Goal: Entertainment & Leisure: Browse casually

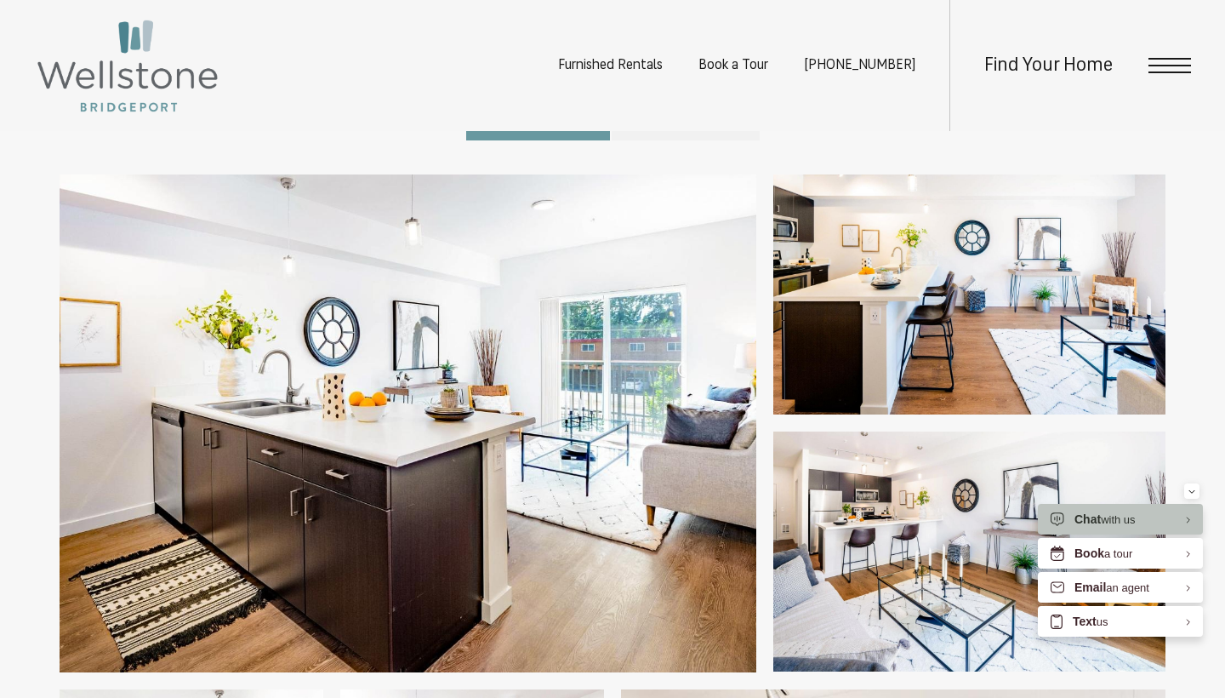
scroll to position [448, 0]
click at [1159, 66] on span "Open Menu" at bounding box center [1169, 66] width 43 height 2
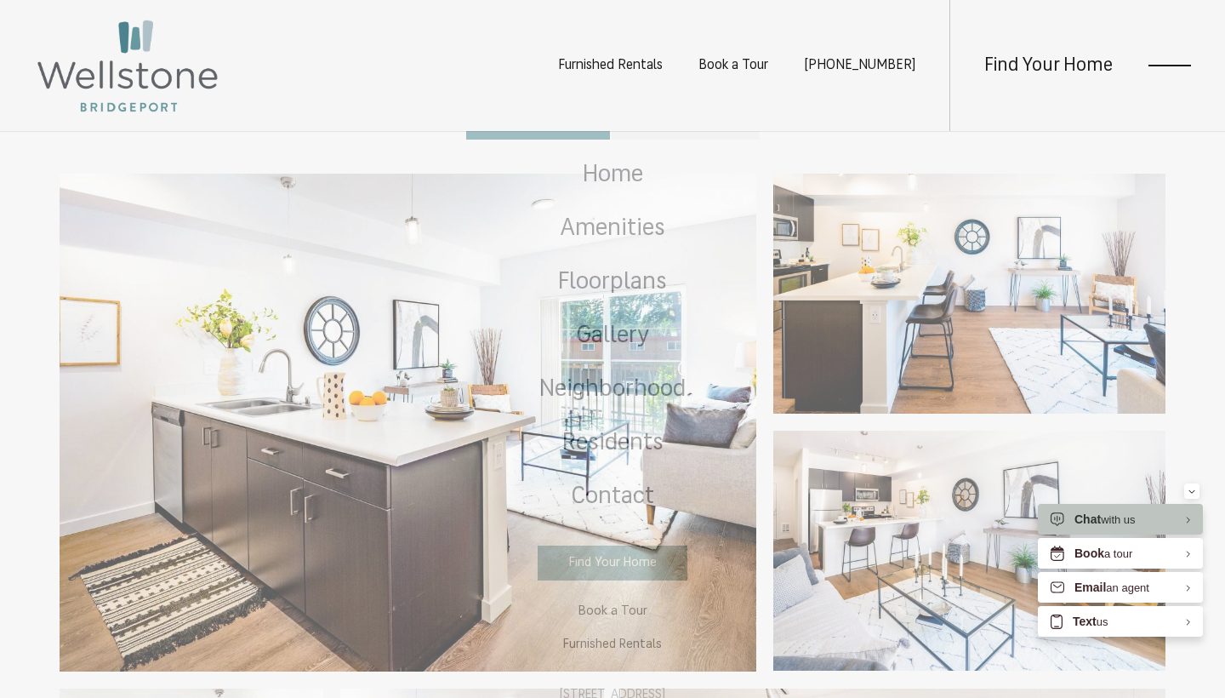
scroll to position [0, 0]
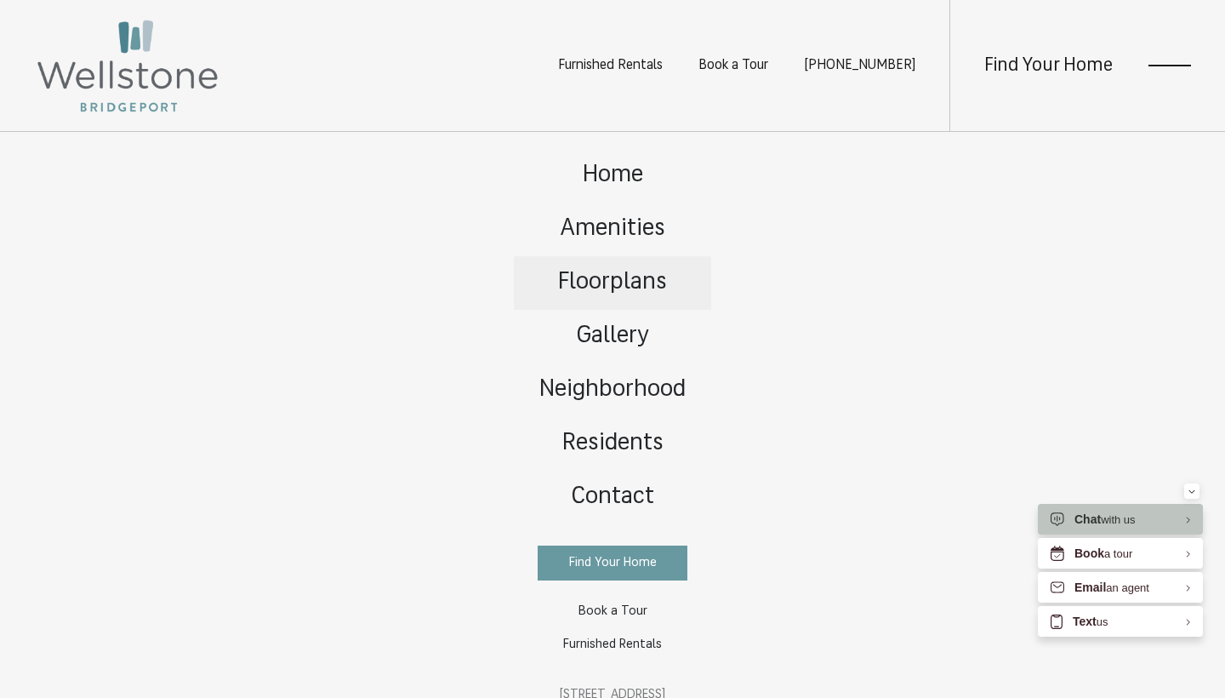
click at [602, 275] on span "Floorplans" at bounding box center [612, 283] width 109 height 24
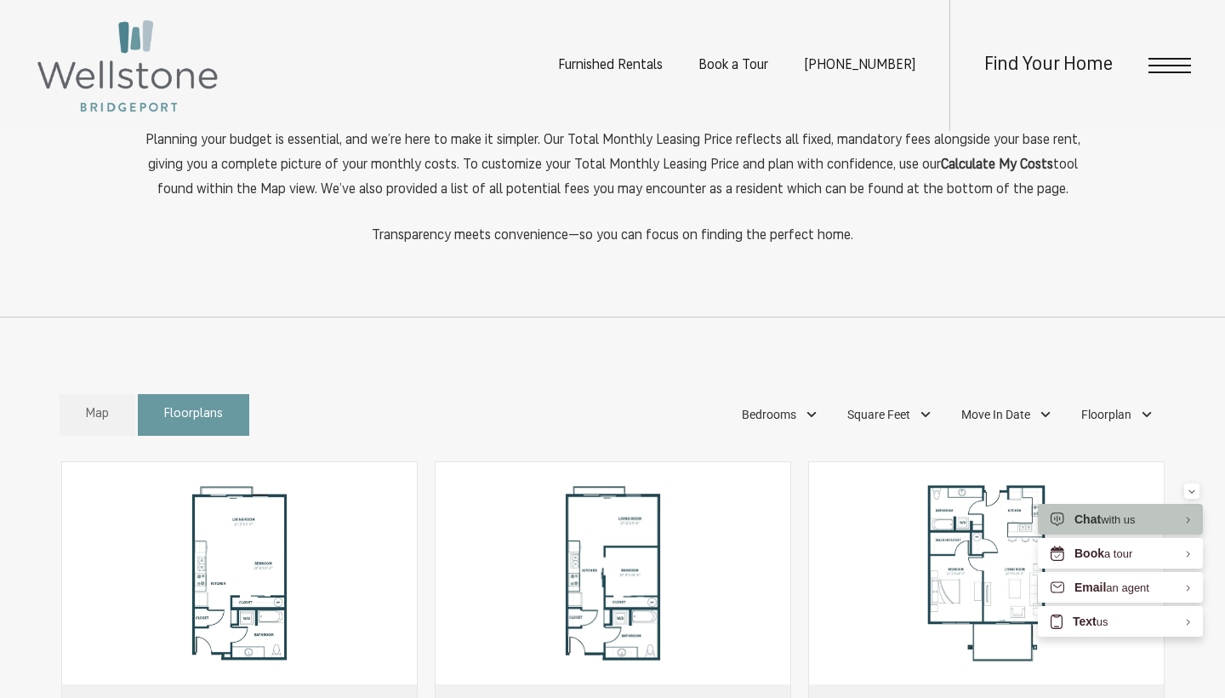
scroll to position [811, 0]
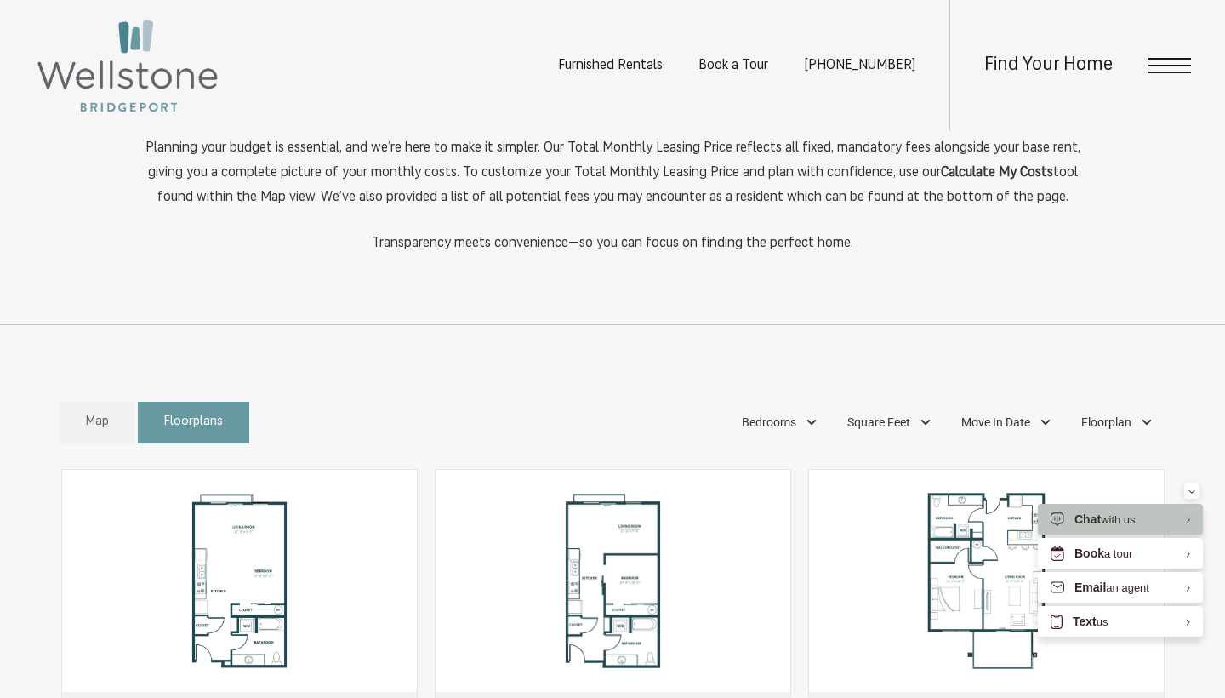
click at [1161, 60] on span "Open Menu" at bounding box center [1169, 65] width 43 height 15
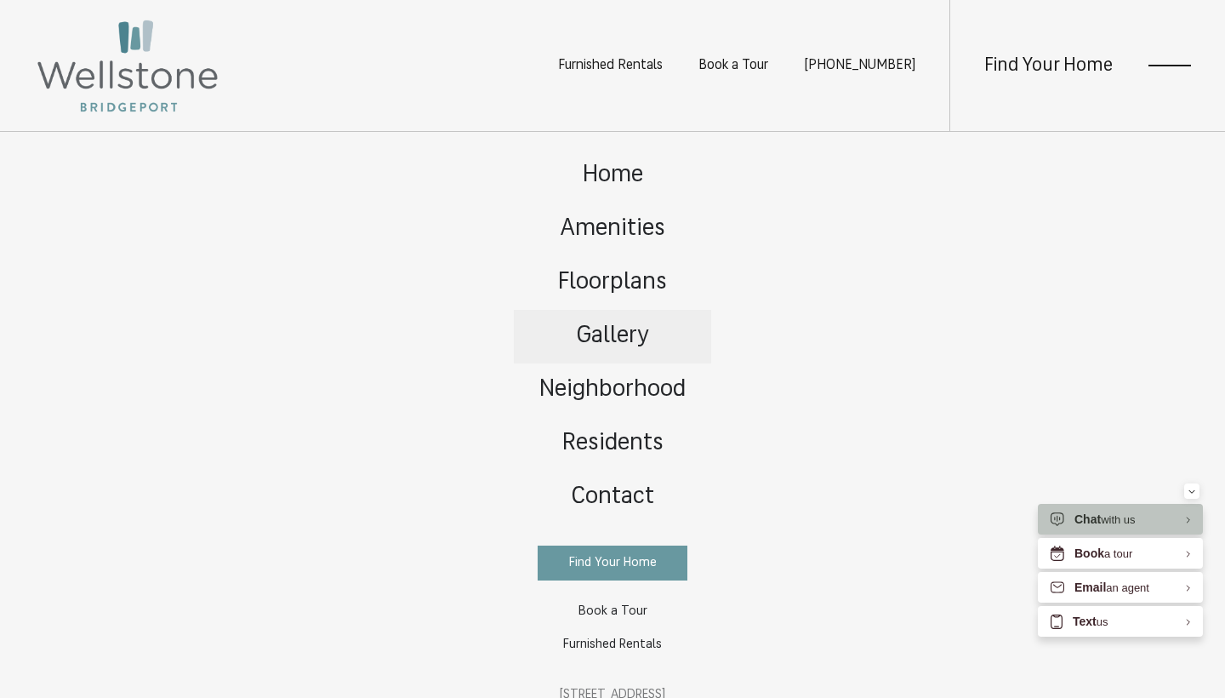
click at [621, 322] on link "Gallery" at bounding box center [612, 337] width 197 height 54
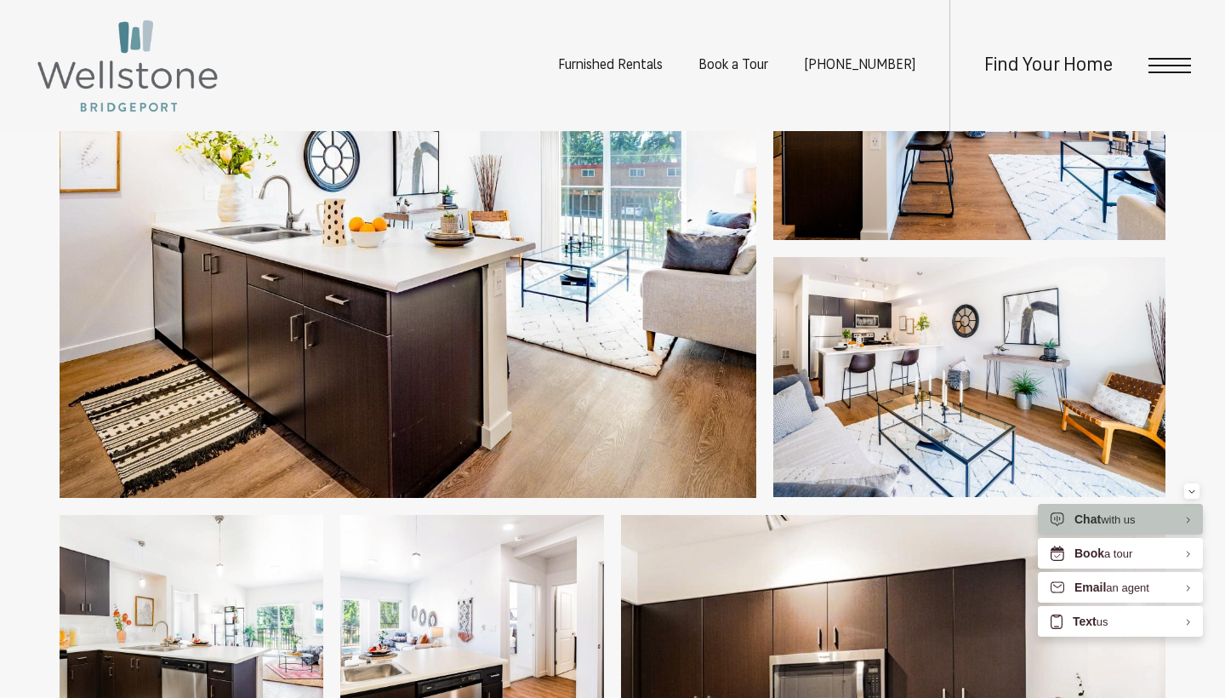
scroll to position [590, 0]
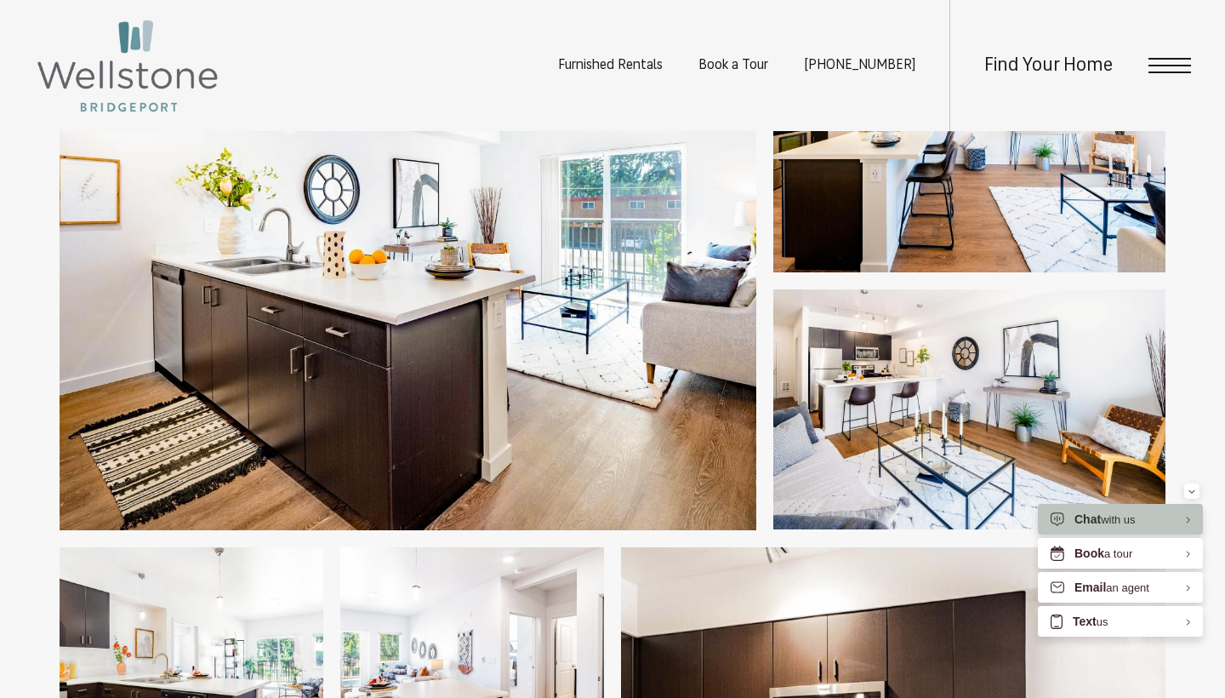
click at [601, 306] on img at bounding box center [408, 281] width 697 height 498
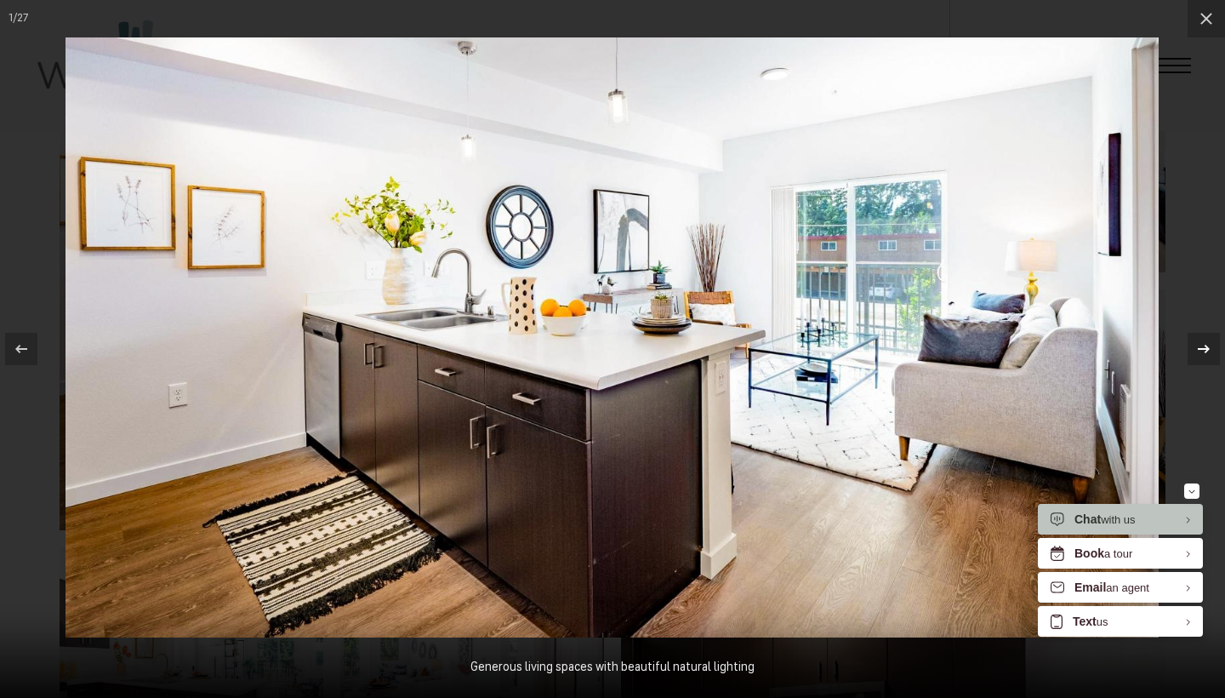
click at [1209, 345] on icon at bounding box center [1204, 349] width 20 height 20
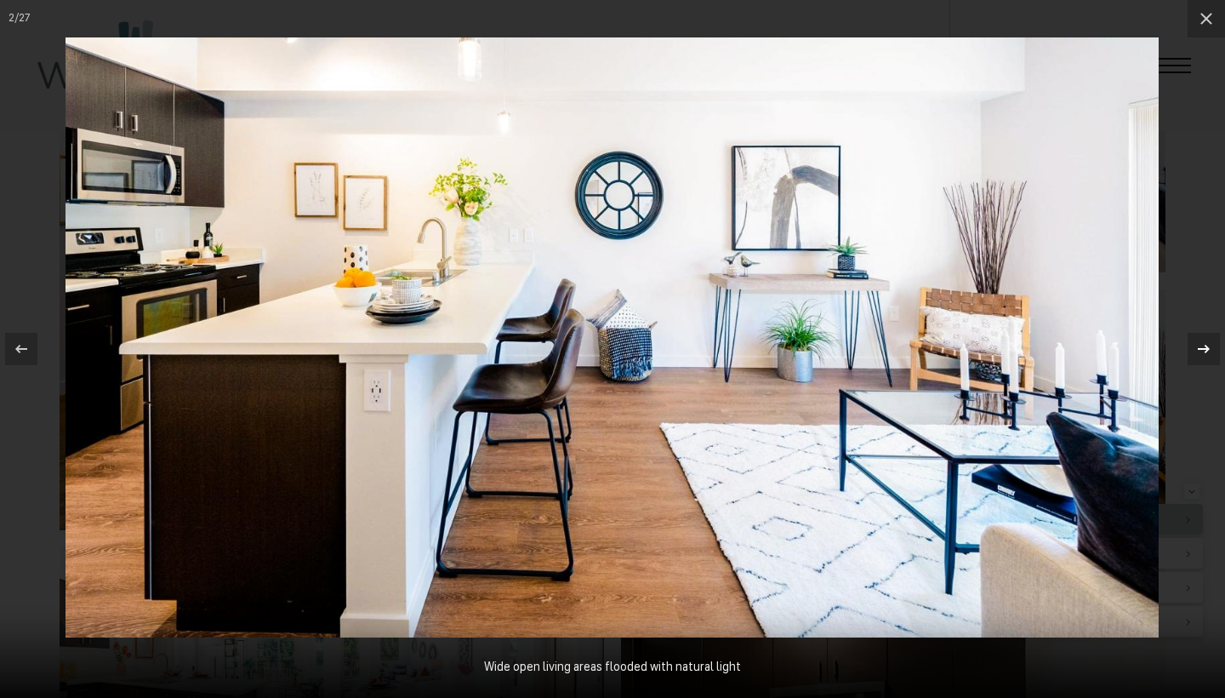
click at [1209, 345] on icon at bounding box center [1204, 349] width 20 height 20
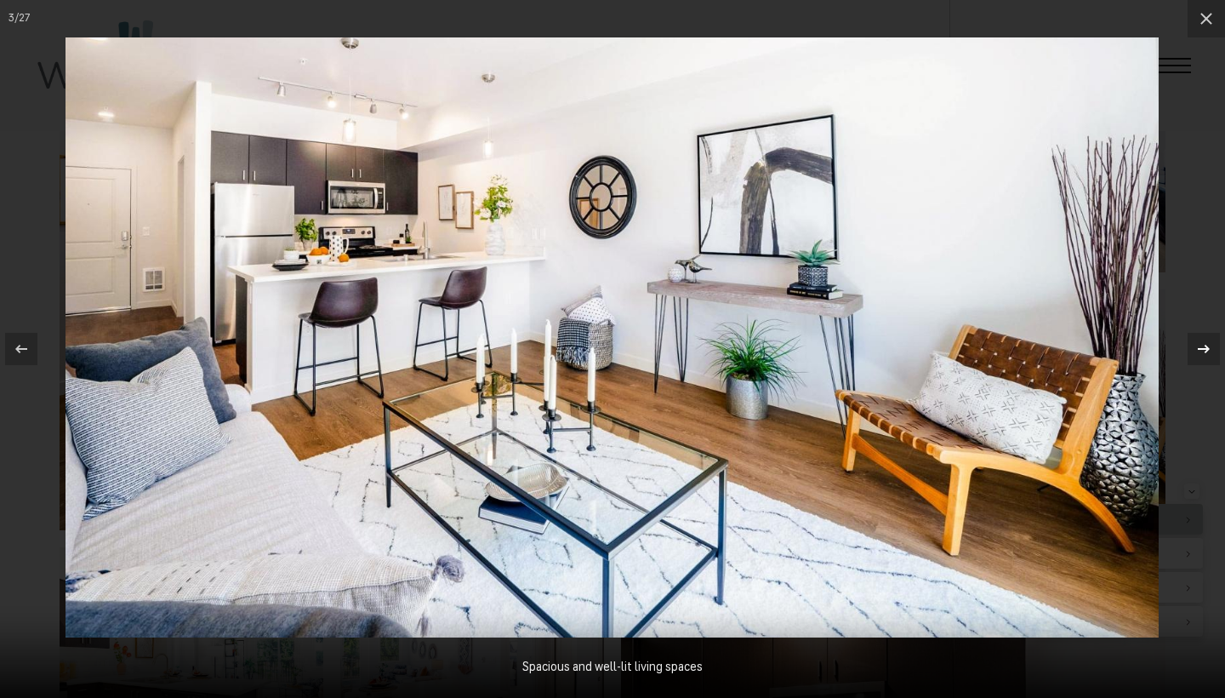
click at [1209, 343] on icon at bounding box center [1204, 349] width 20 height 20
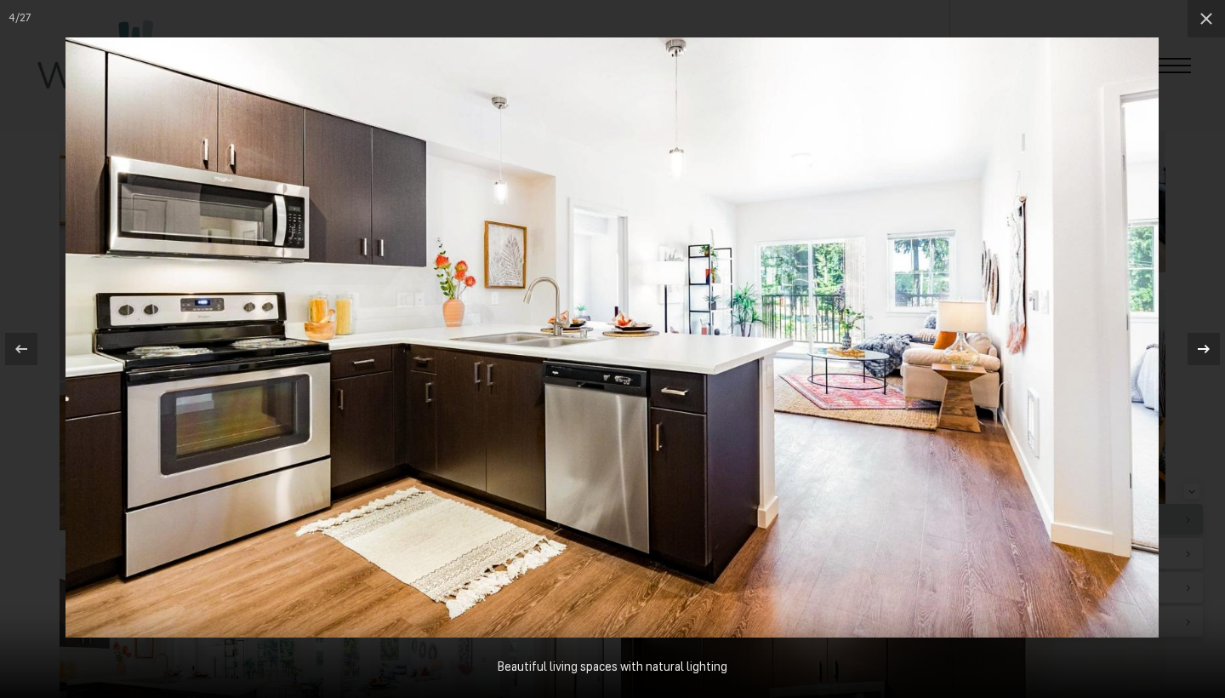
click at [1209, 343] on icon at bounding box center [1204, 349] width 20 height 20
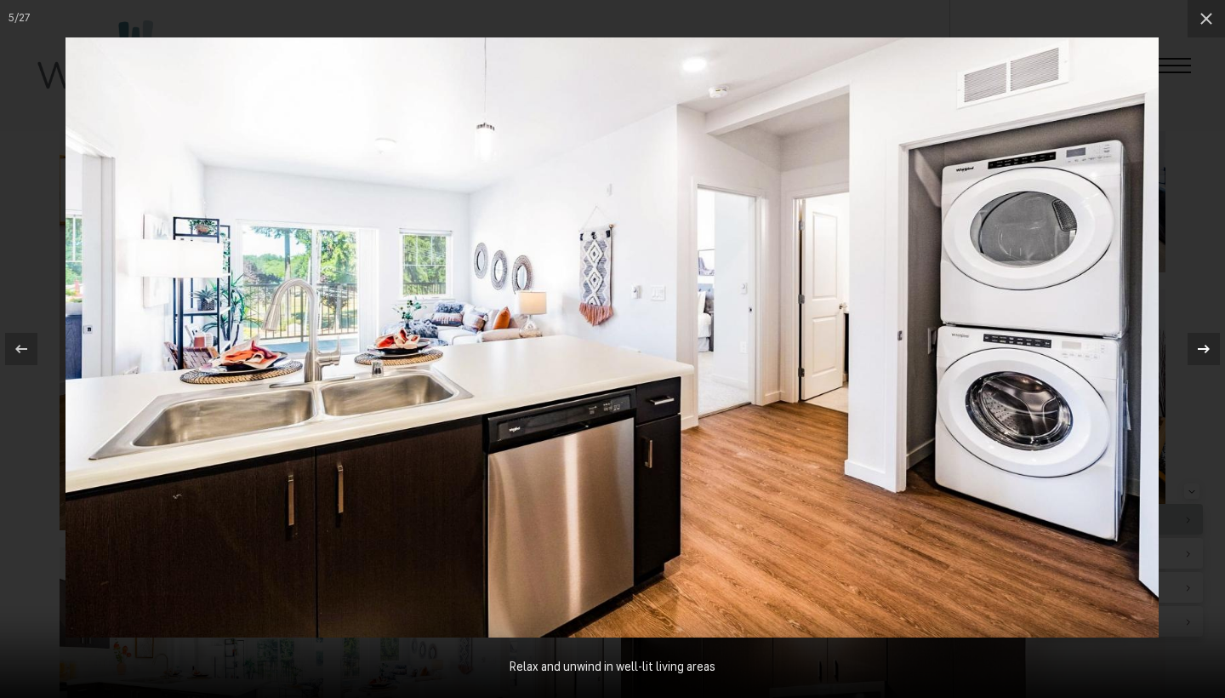
click at [1209, 343] on icon at bounding box center [1204, 349] width 20 height 20
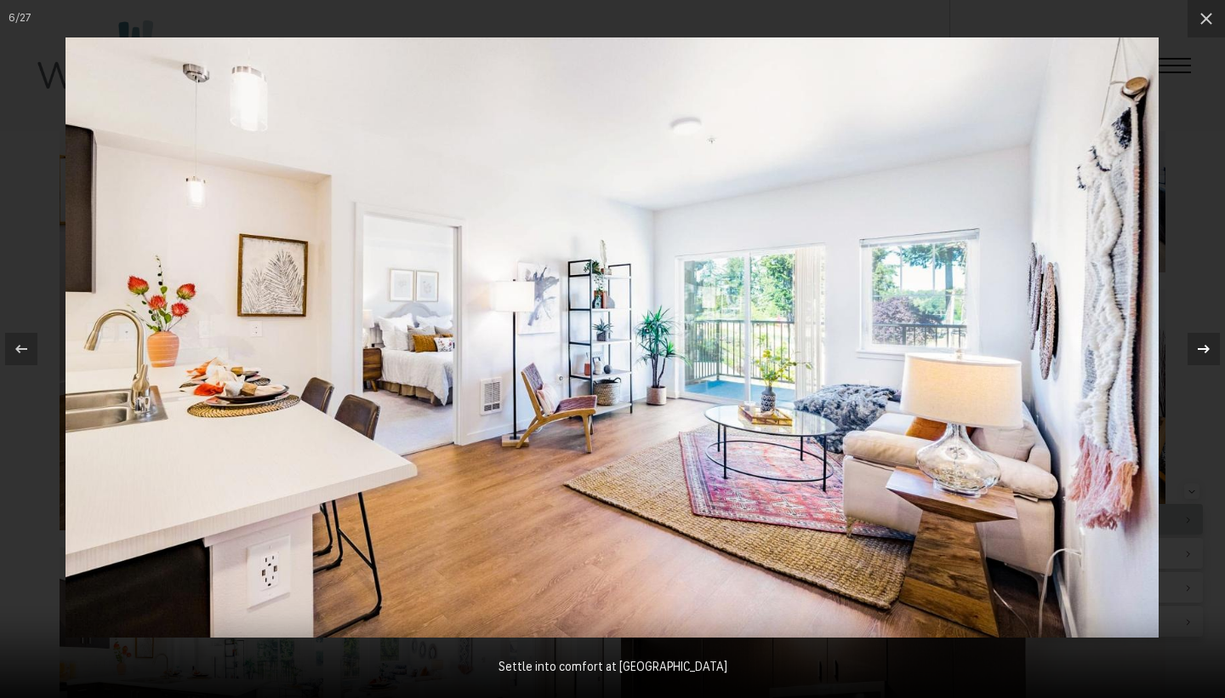
click at [1209, 343] on icon at bounding box center [1204, 349] width 20 height 20
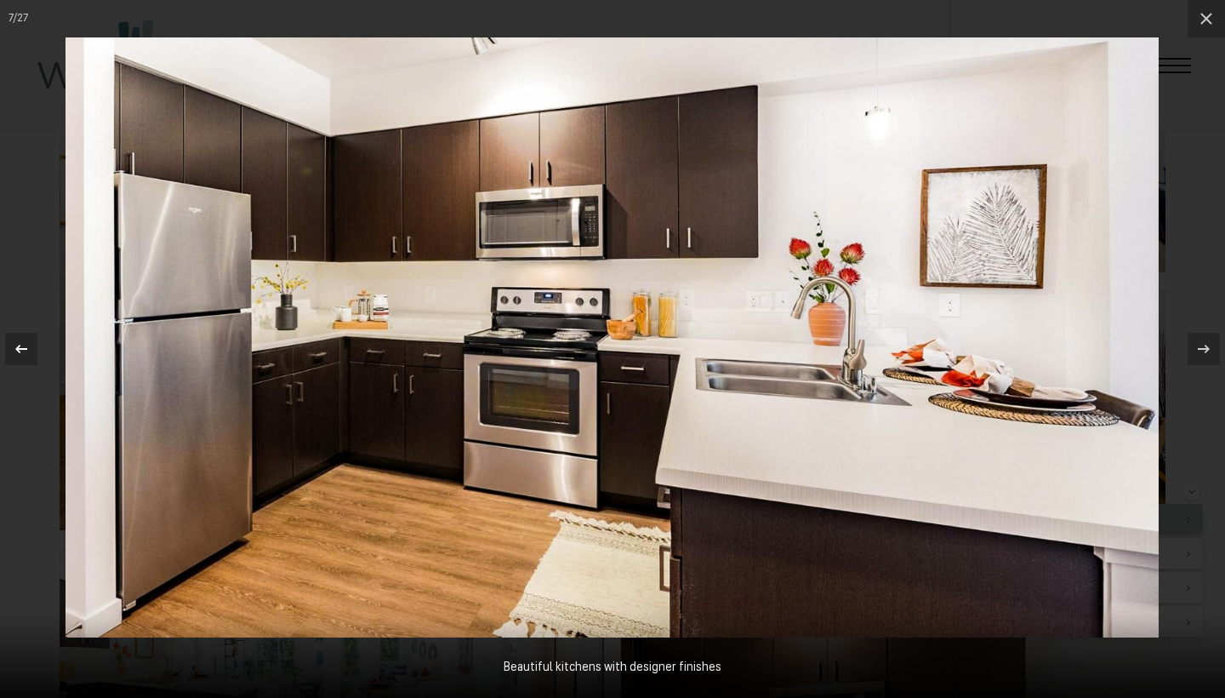
click at [30, 346] on icon at bounding box center [21, 349] width 20 height 20
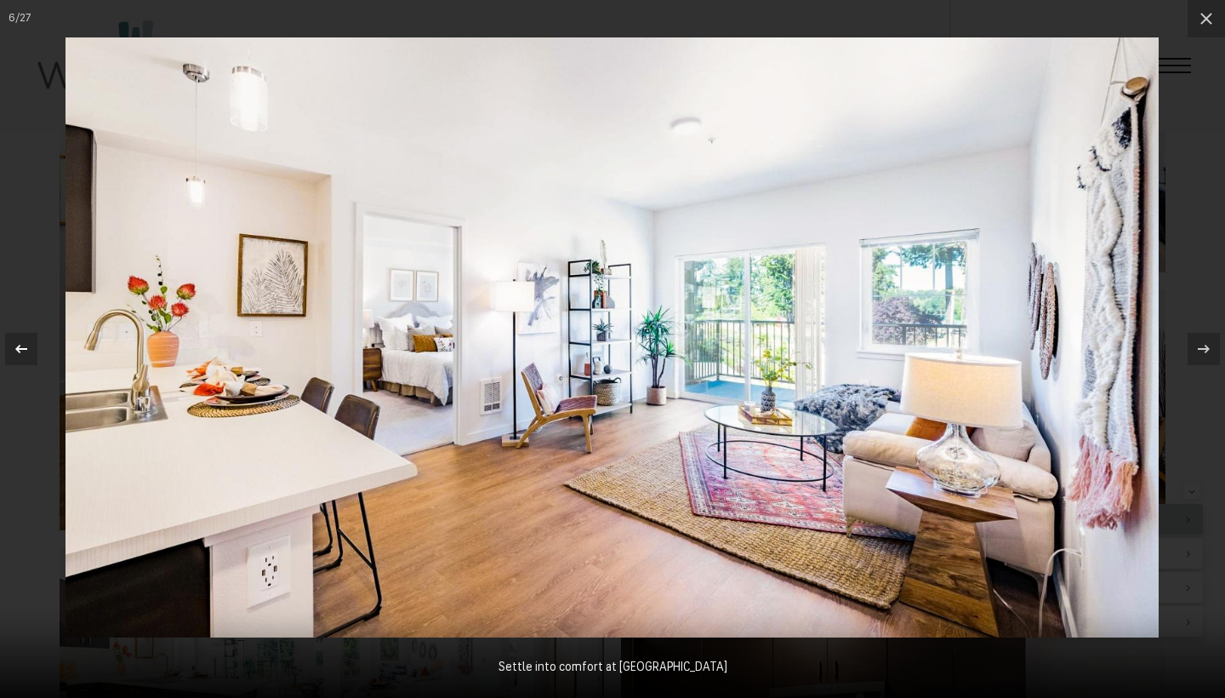
click at [30, 346] on icon at bounding box center [21, 349] width 20 height 20
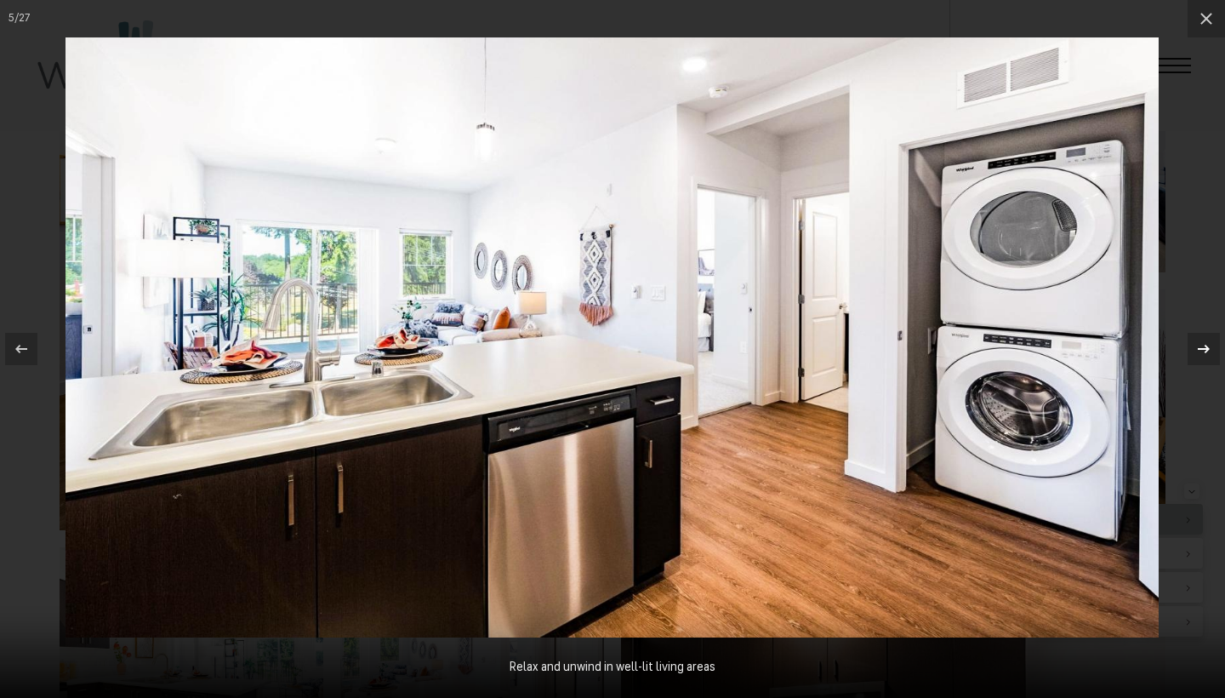
click at [1201, 350] on icon at bounding box center [1204, 349] width 20 height 20
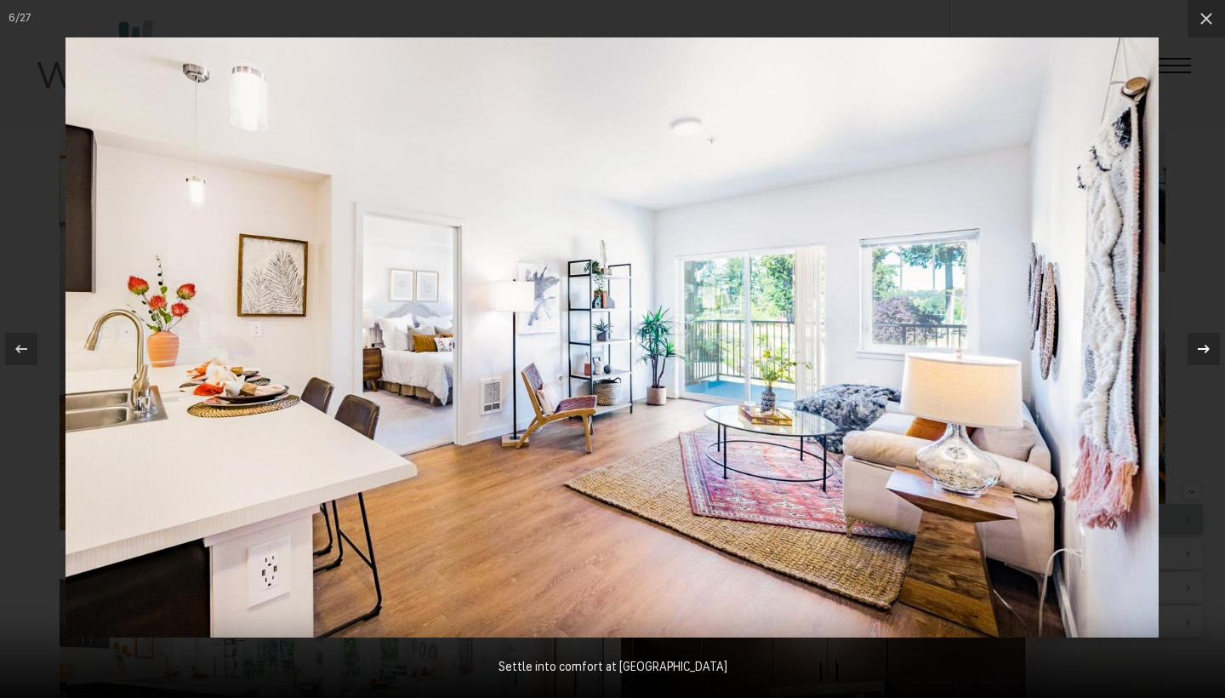
click at [1201, 350] on icon at bounding box center [1204, 349] width 20 height 20
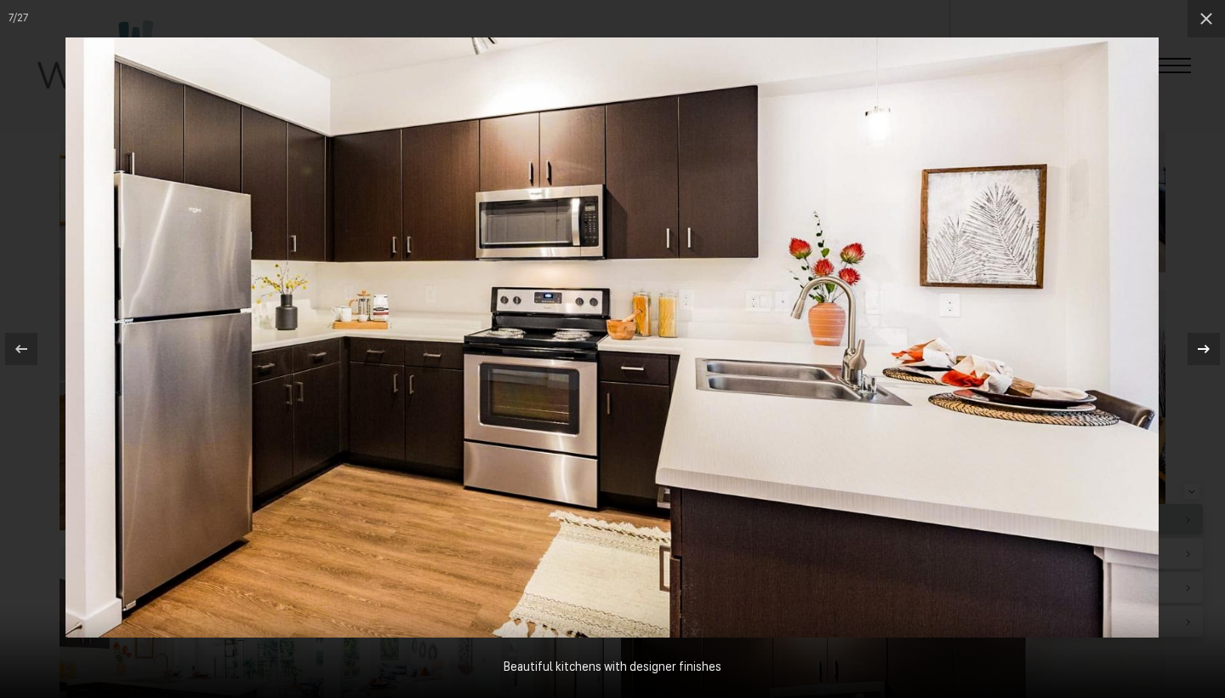
click at [1201, 349] on icon at bounding box center [1204, 349] width 12 height 9
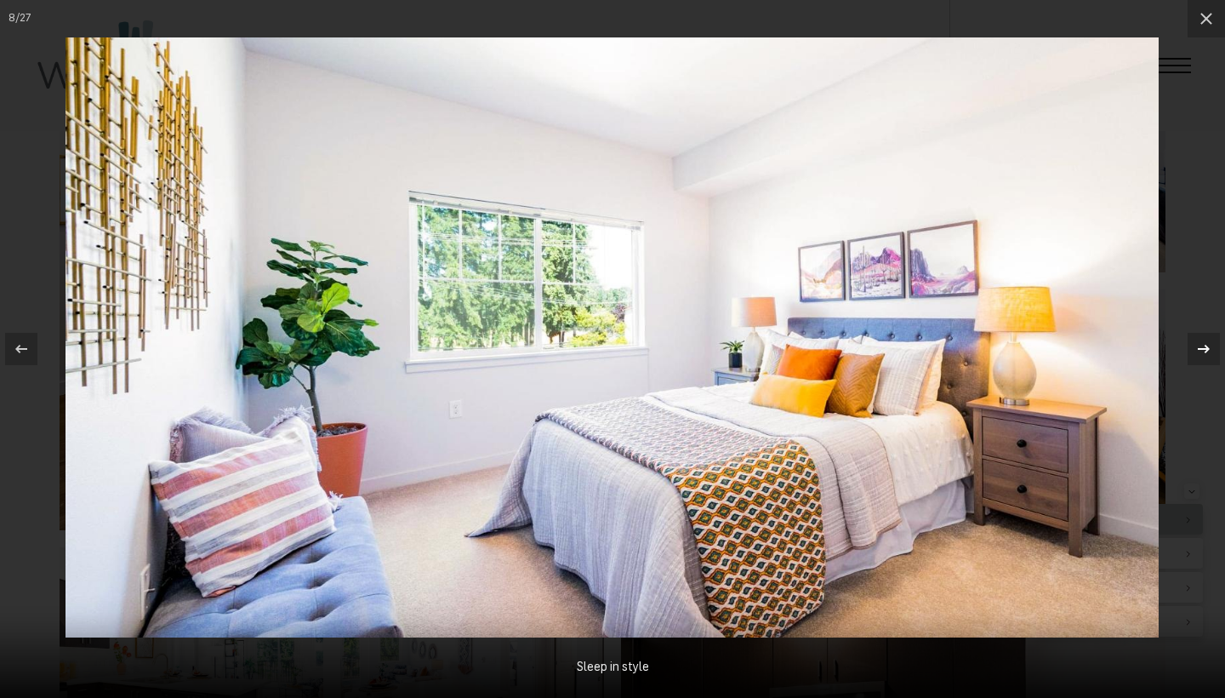
click at [1201, 349] on icon at bounding box center [1204, 349] width 12 height 9
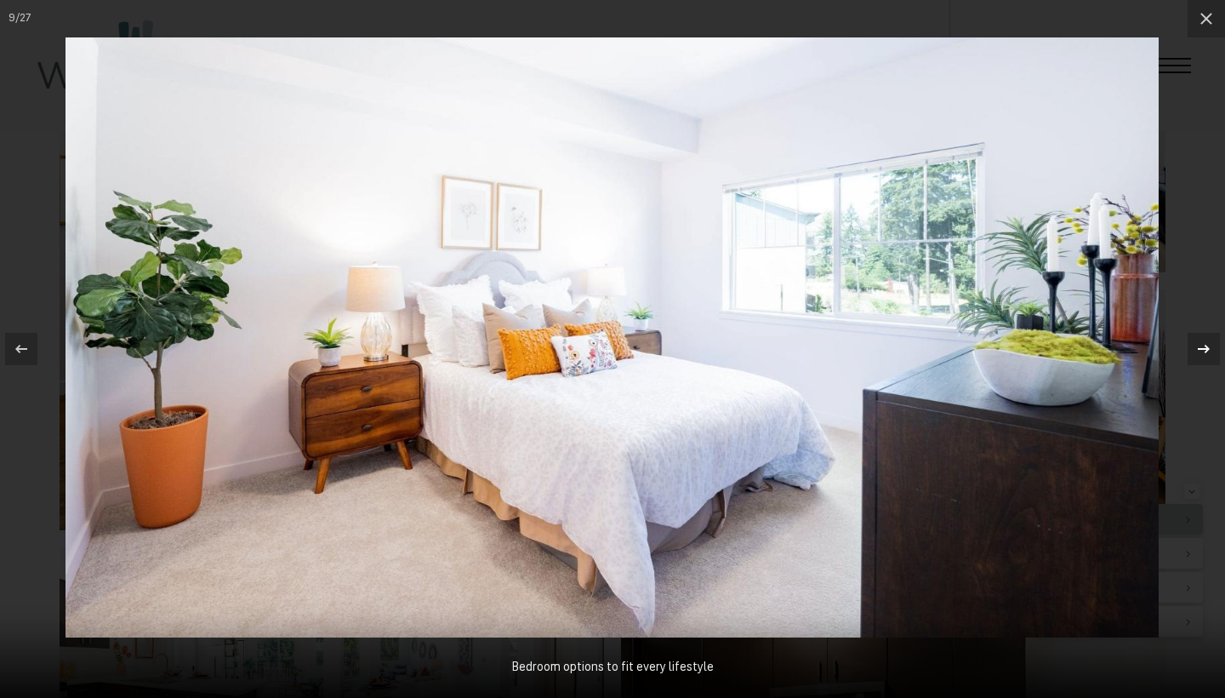
click at [1201, 347] on icon at bounding box center [1204, 349] width 20 height 20
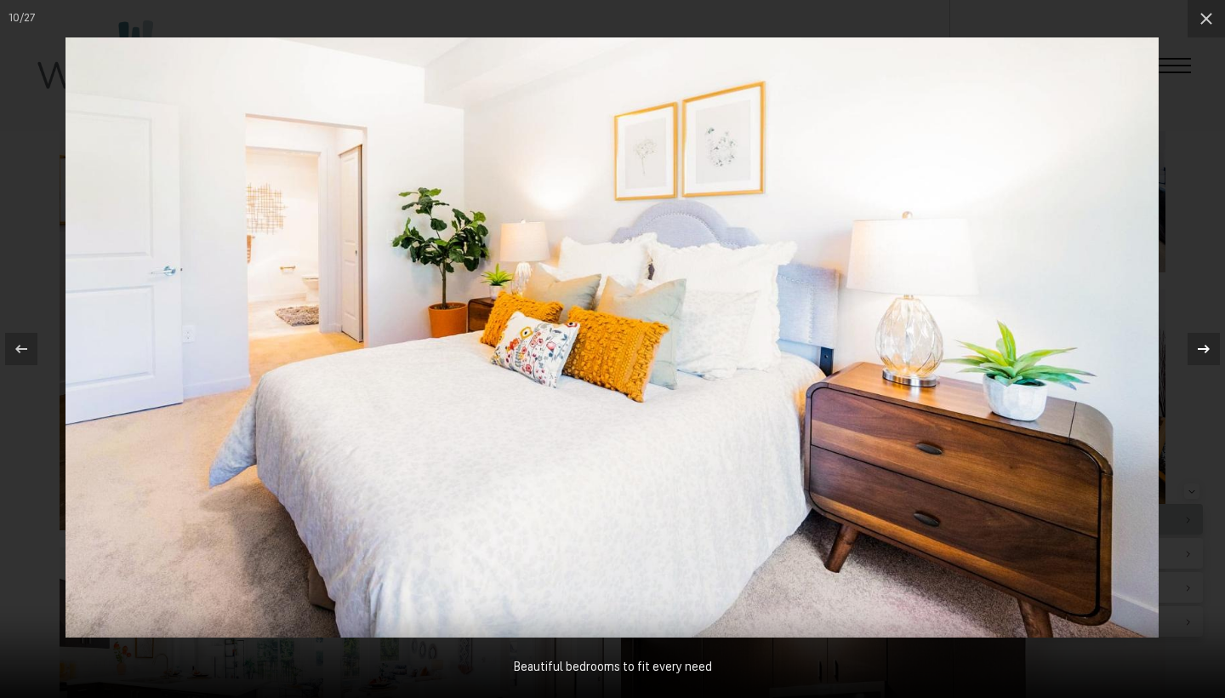
click at [1200, 347] on icon at bounding box center [1204, 349] width 20 height 20
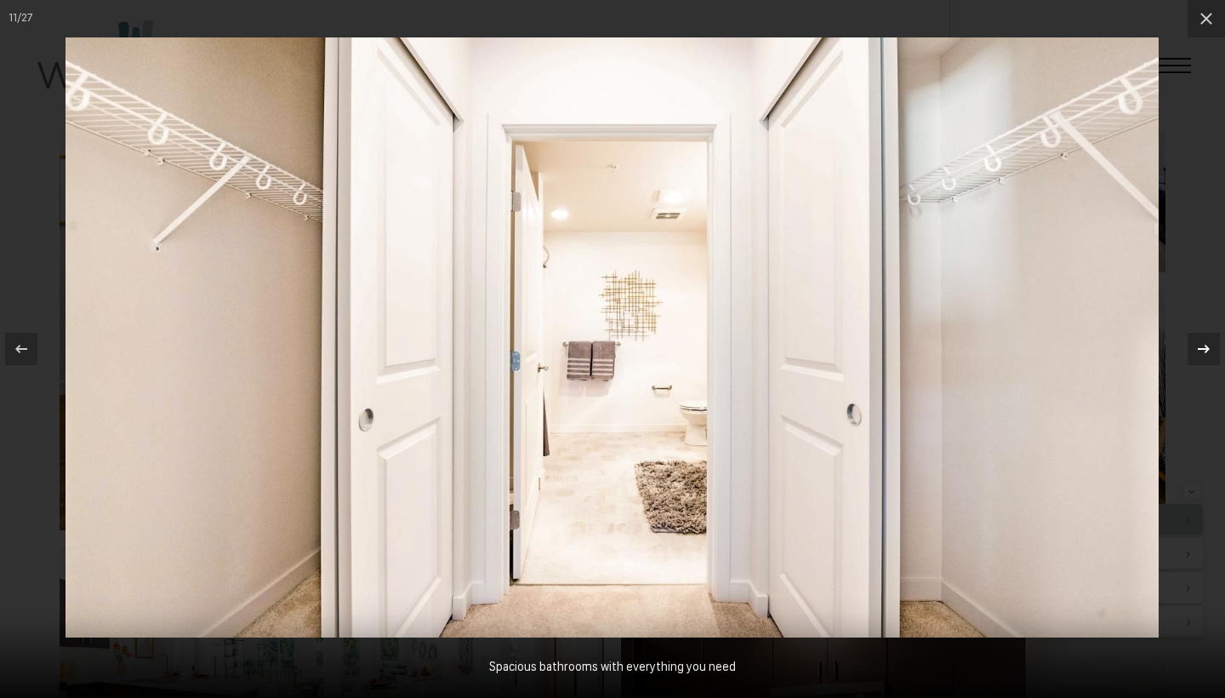
click at [1205, 341] on icon at bounding box center [1204, 349] width 20 height 20
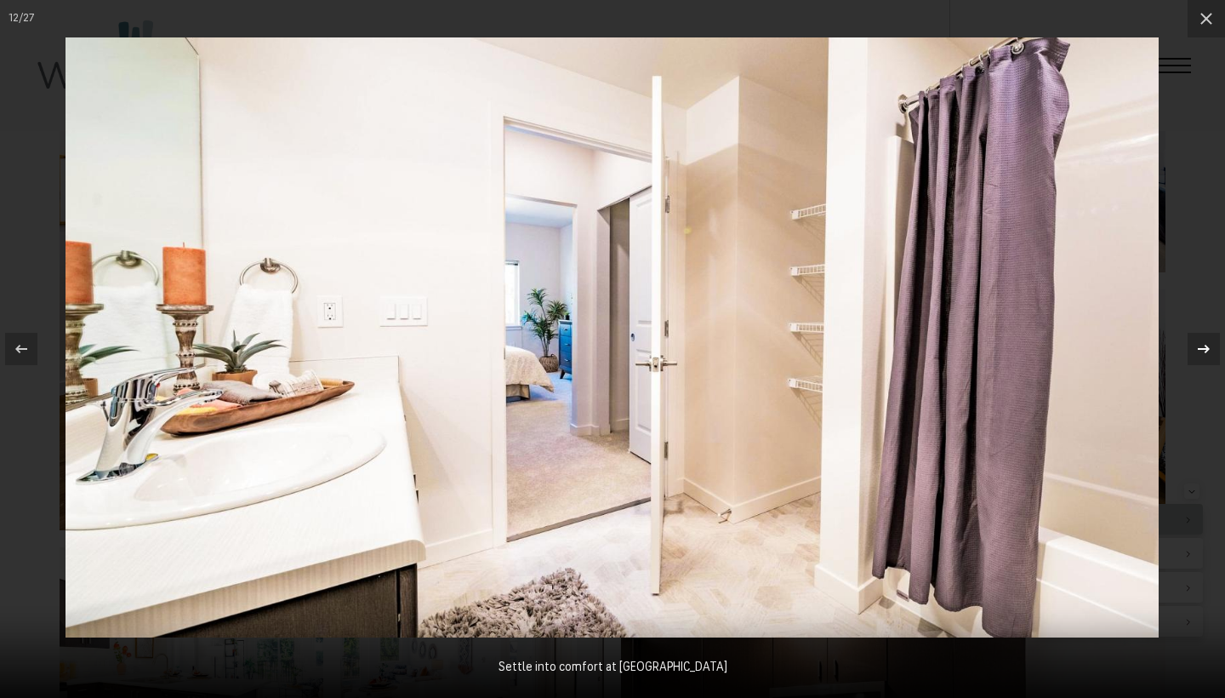
click at [1204, 341] on icon at bounding box center [1204, 349] width 20 height 20
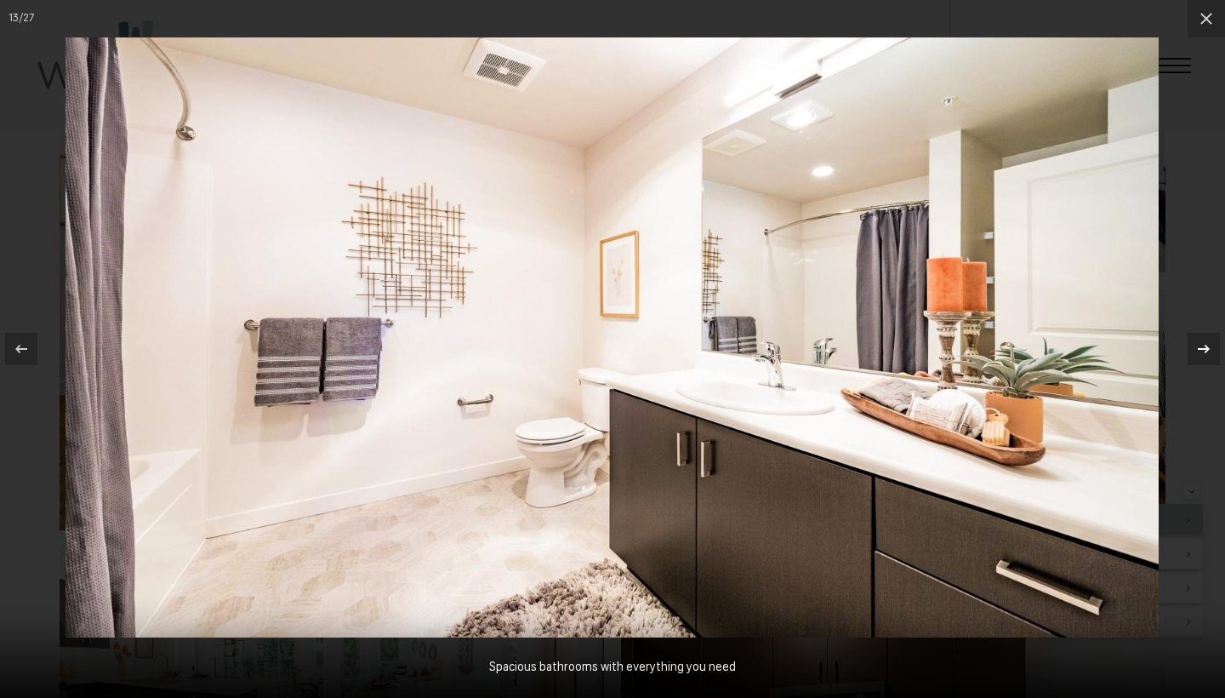
click at [1204, 341] on icon at bounding box center [1204, 349] width 20 height 20
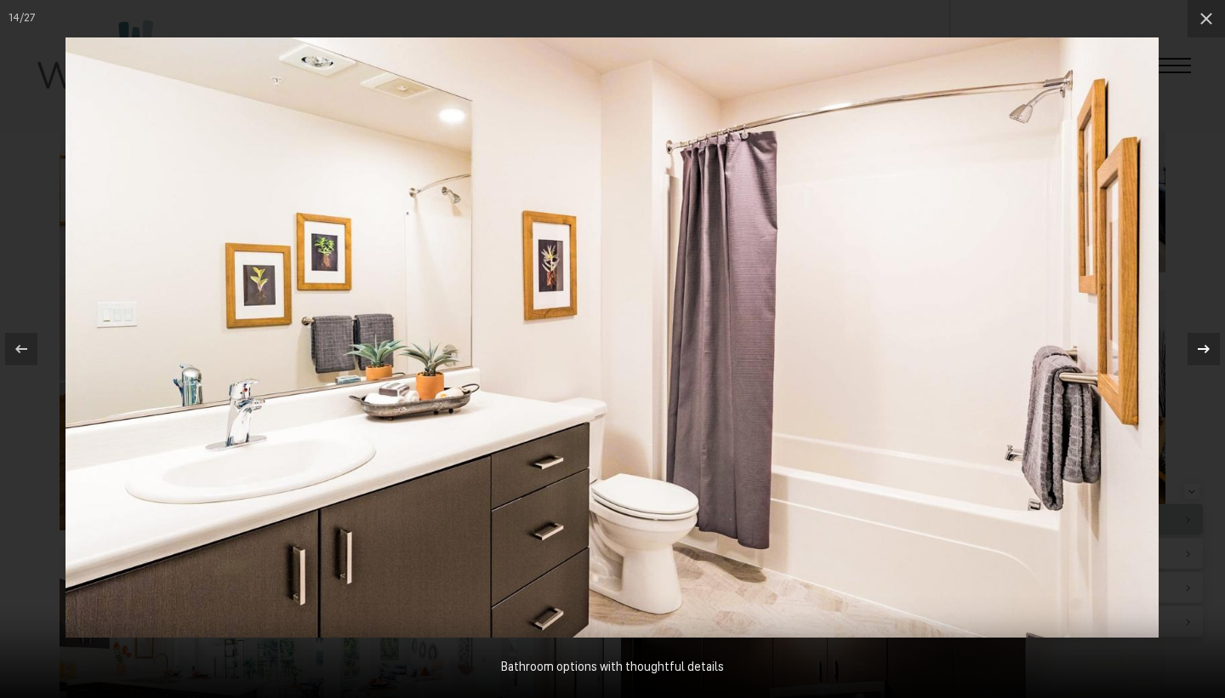
click at [1204, 341] on icon at bounding box center [1204, 349] width 20 height 20
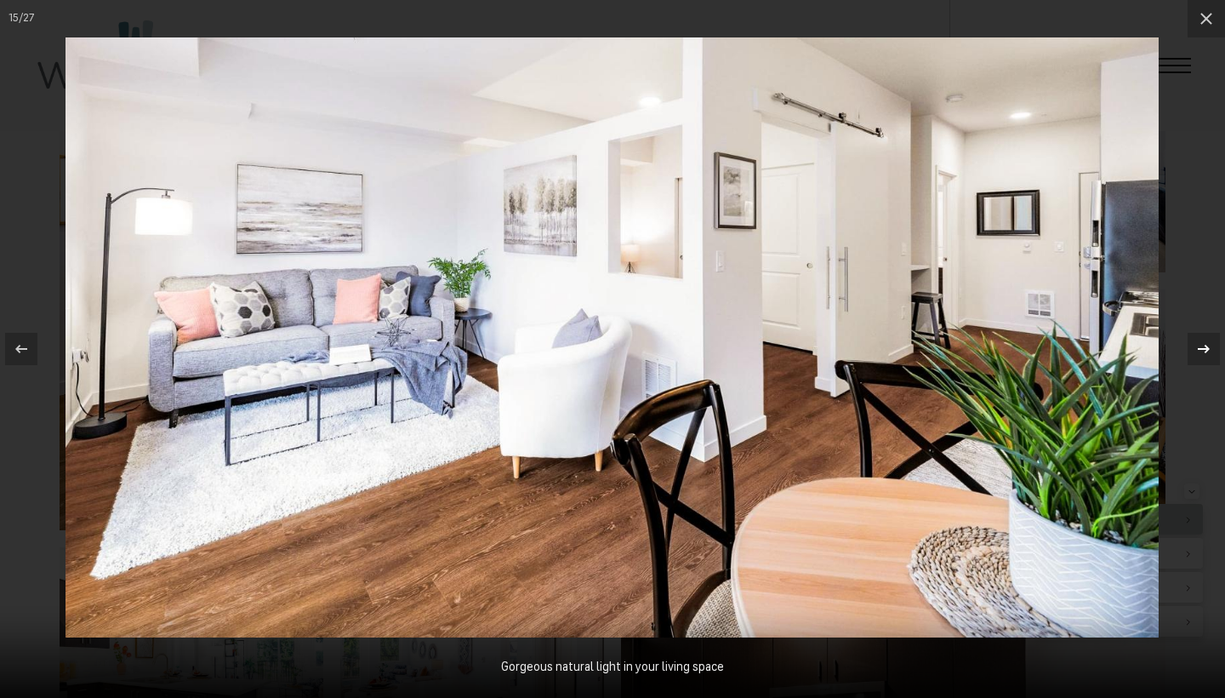
click at [1204, 341] on icon at bounding box center [1204, 349] width 20 height 20
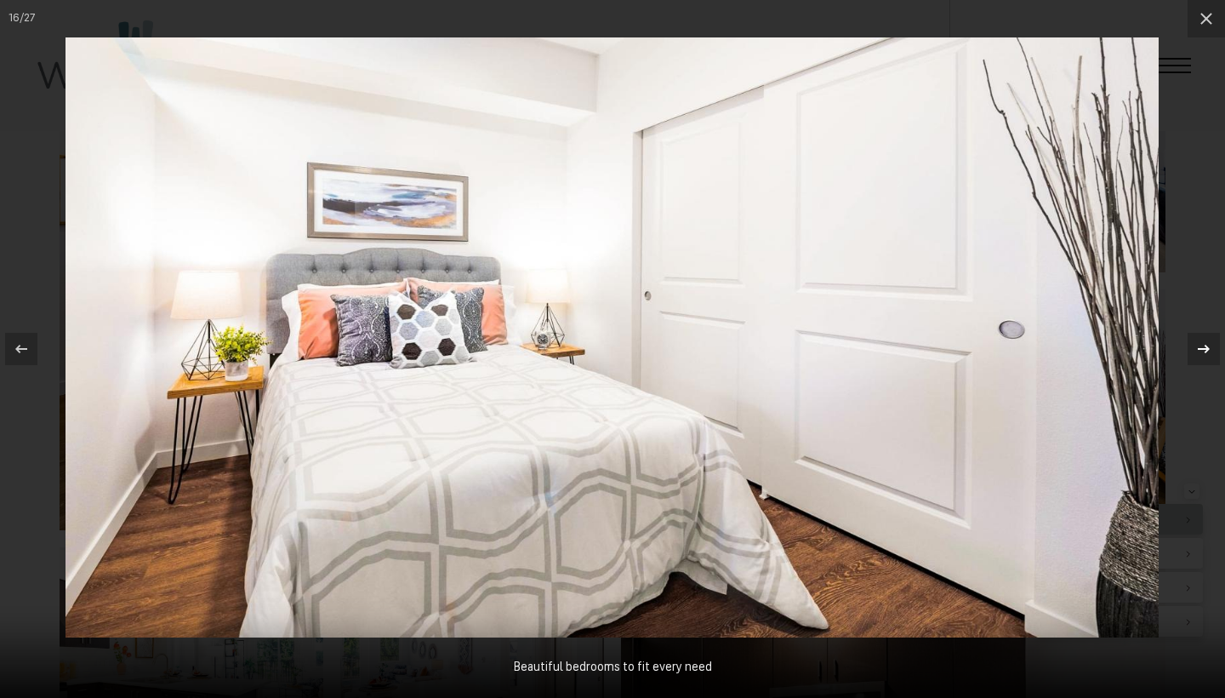
click at [1204, 341] on icon at bounding box center [1204, 349] width 20 height 20
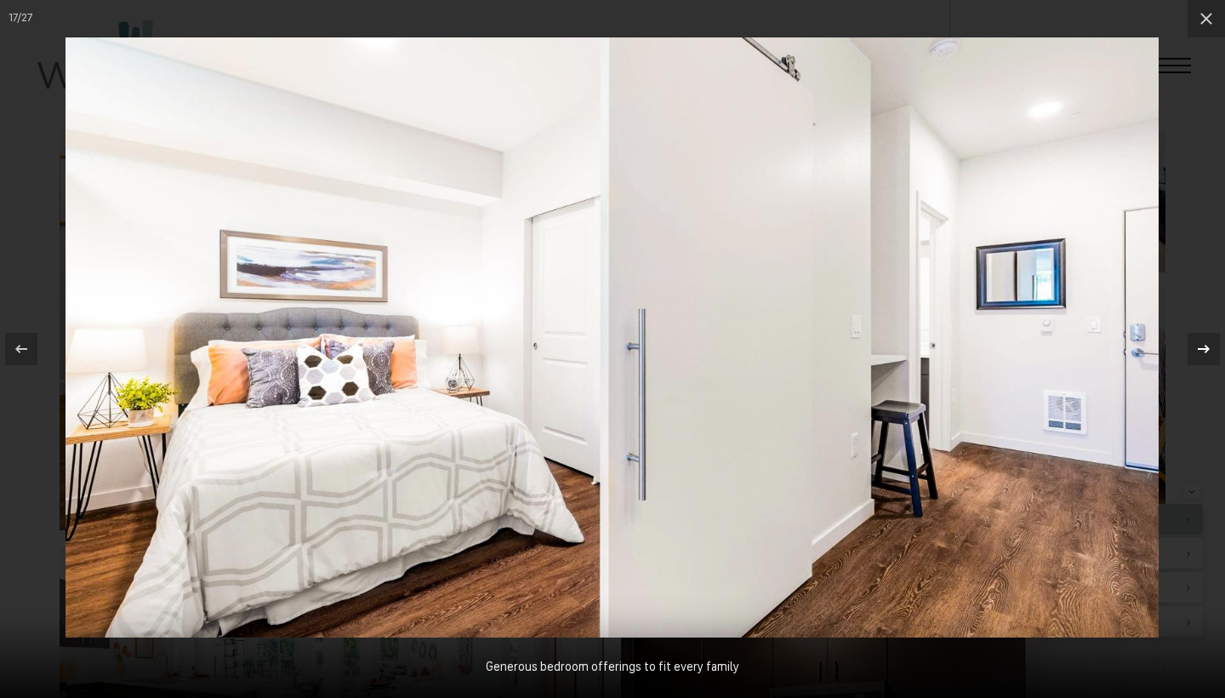
click at [1204, 341] on icon at bounding box center [1204, 349] width 20 height 20
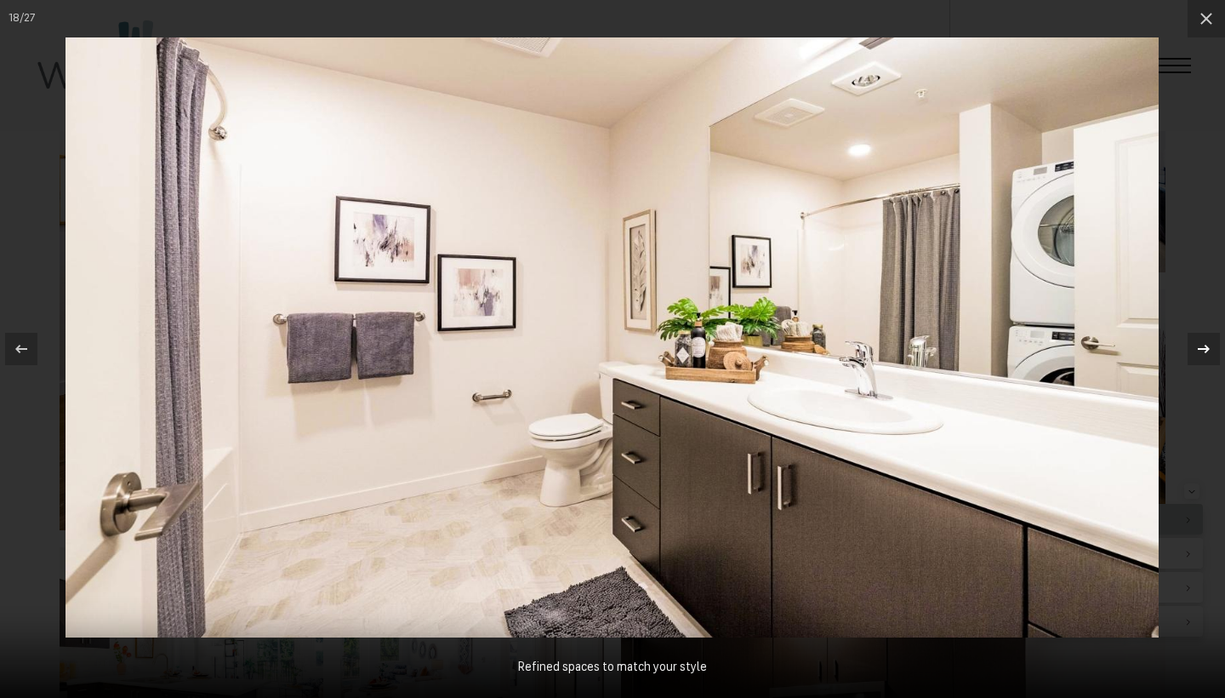
click at [1204, 341] on icon at bounding box center [1204, 349] width 20 height 20
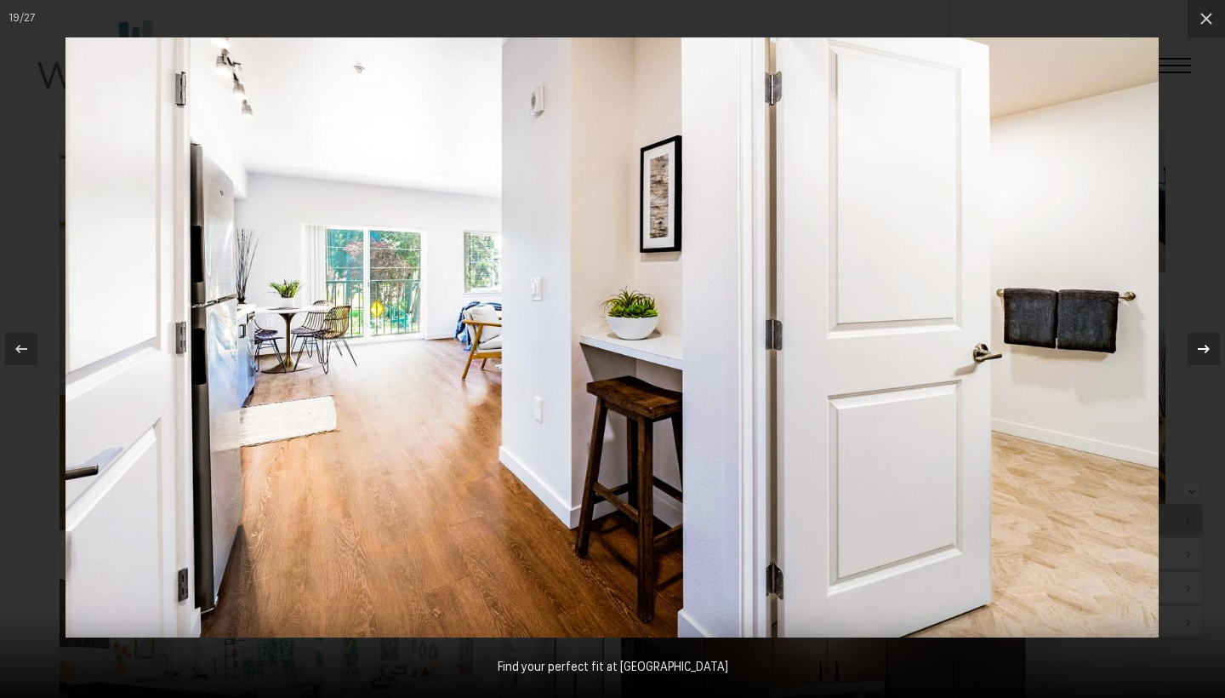
click at [1187, 352] on button at bounding box center [1195, 348] width 60 height 85
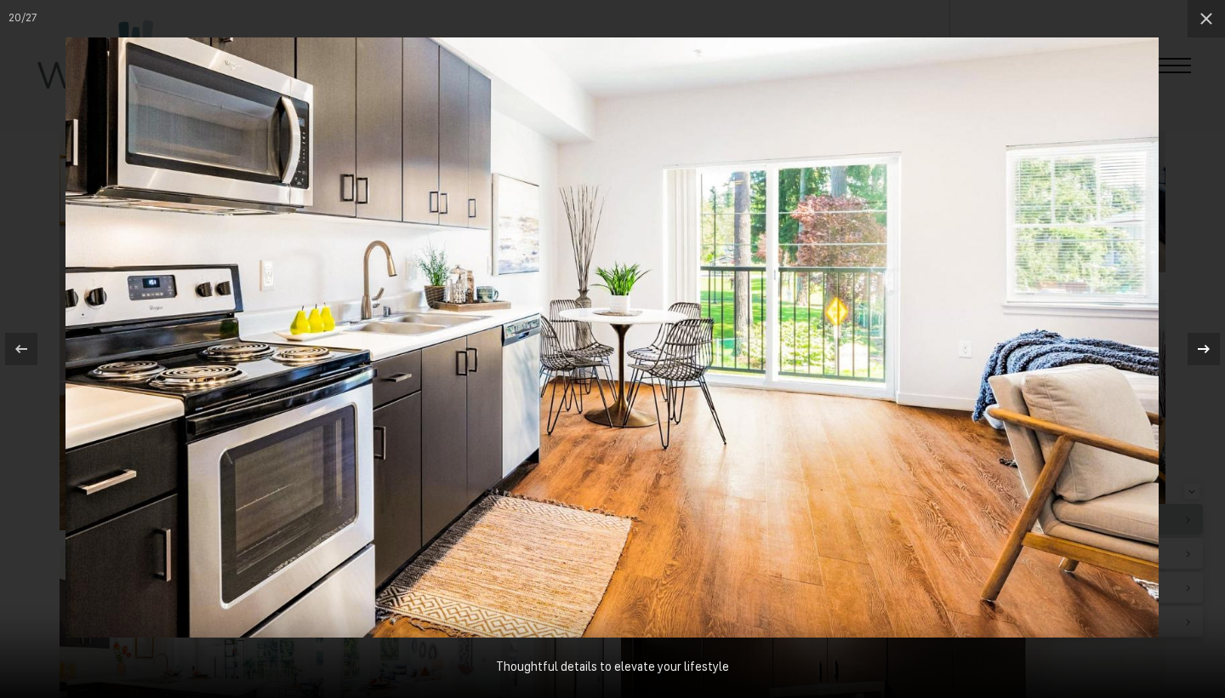
click at [1187, 352] on button at bounding box center [1195, 348] width 60 height 85
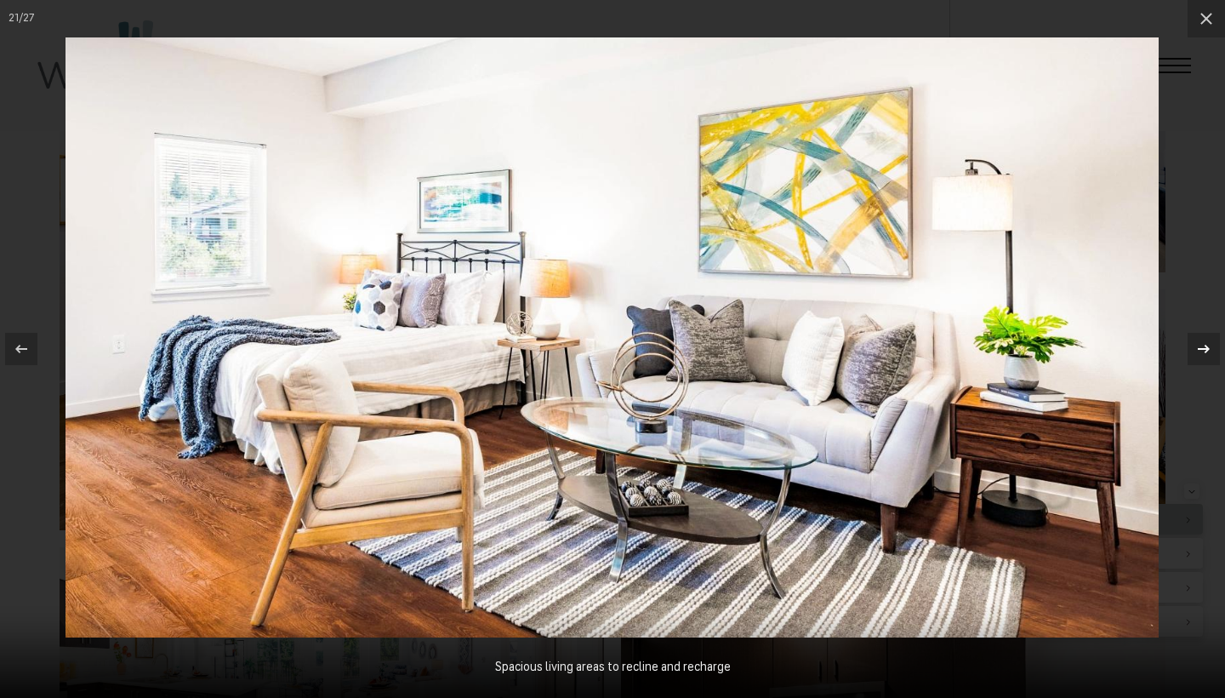
click at [1194, 351] on icon at bounding box center [1204, 349] width 20 height 20
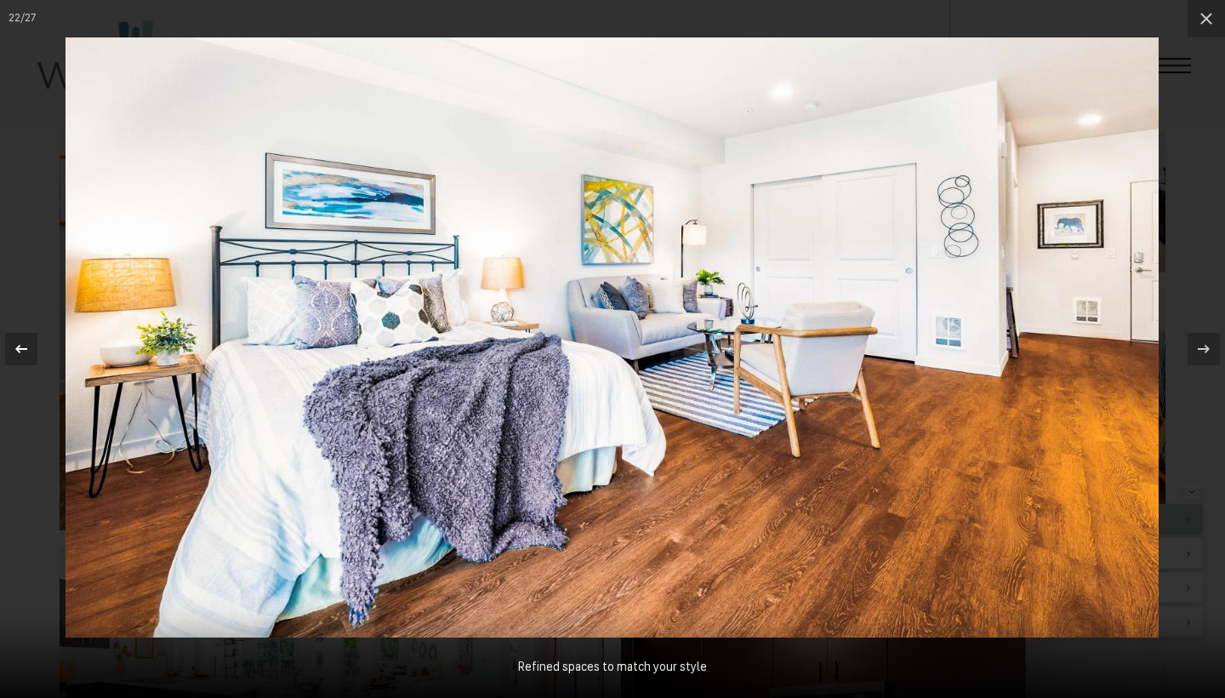
click at [17, 348] on icon at bounding box center [21, 349] width 12 height 9
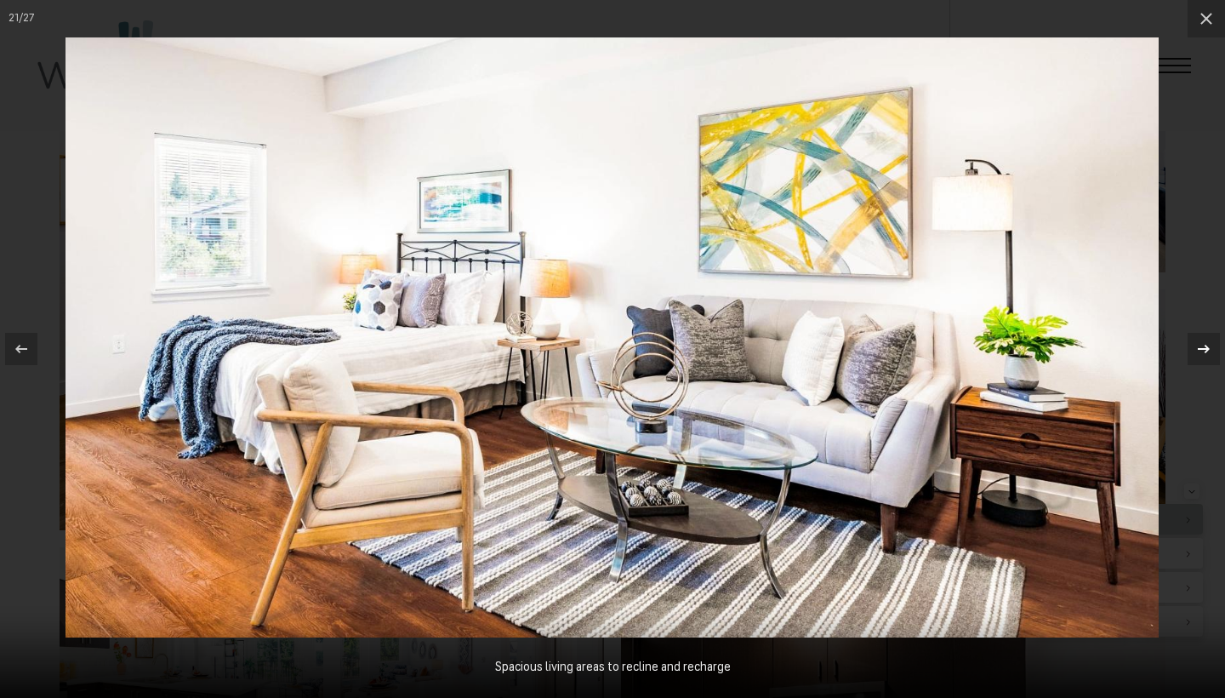
click at [1200, 360] on div at bounding box center [1204, 349] width 32 height 32
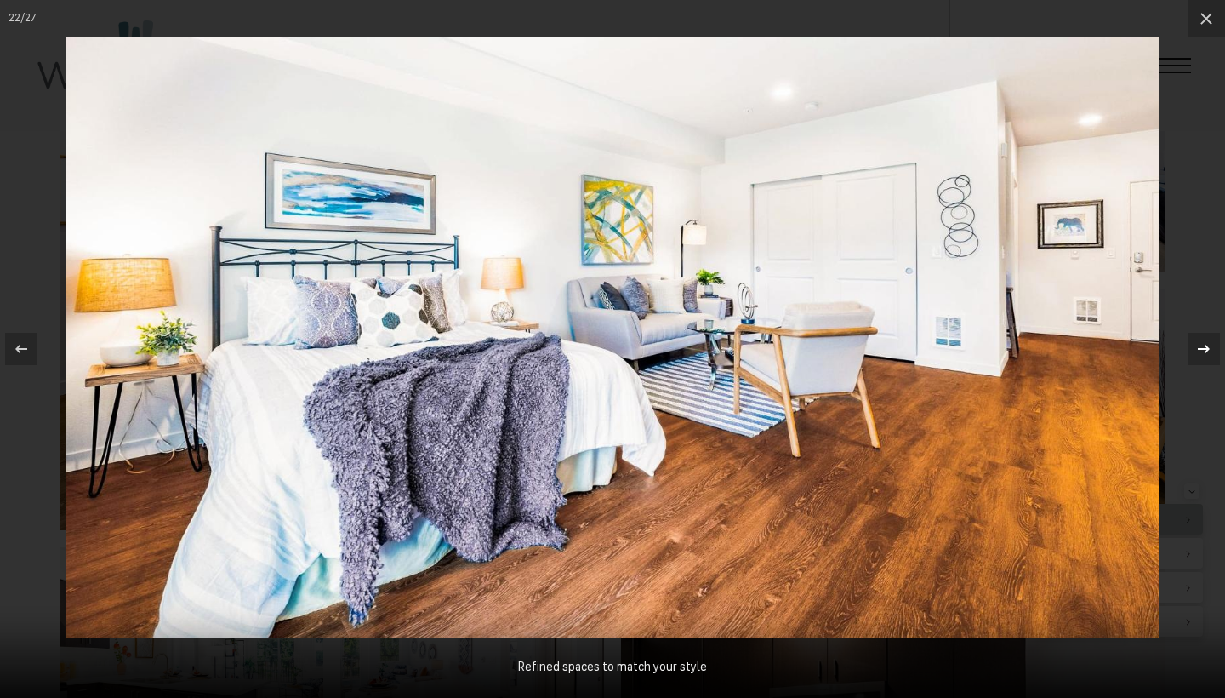
click at [1200, 359] on div at bounding box center [1204, 349] width 32 height 32
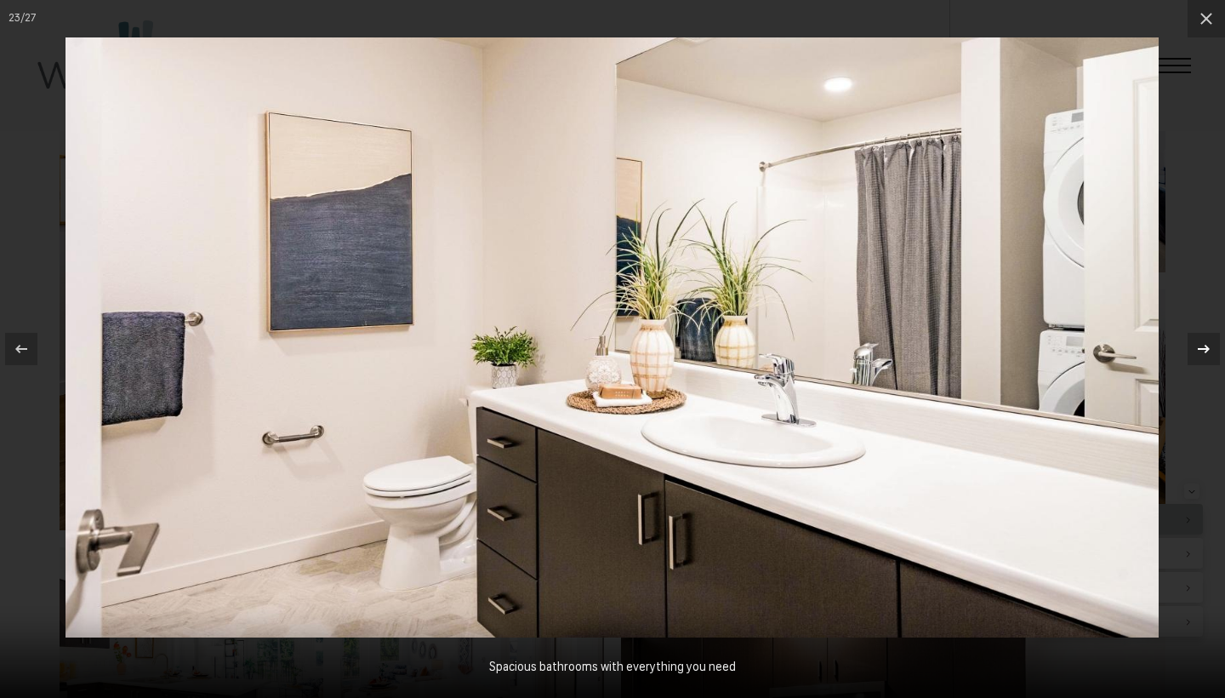
click at [1200, 357] on icon at bounding box center [1204, 349] width 20 height 20
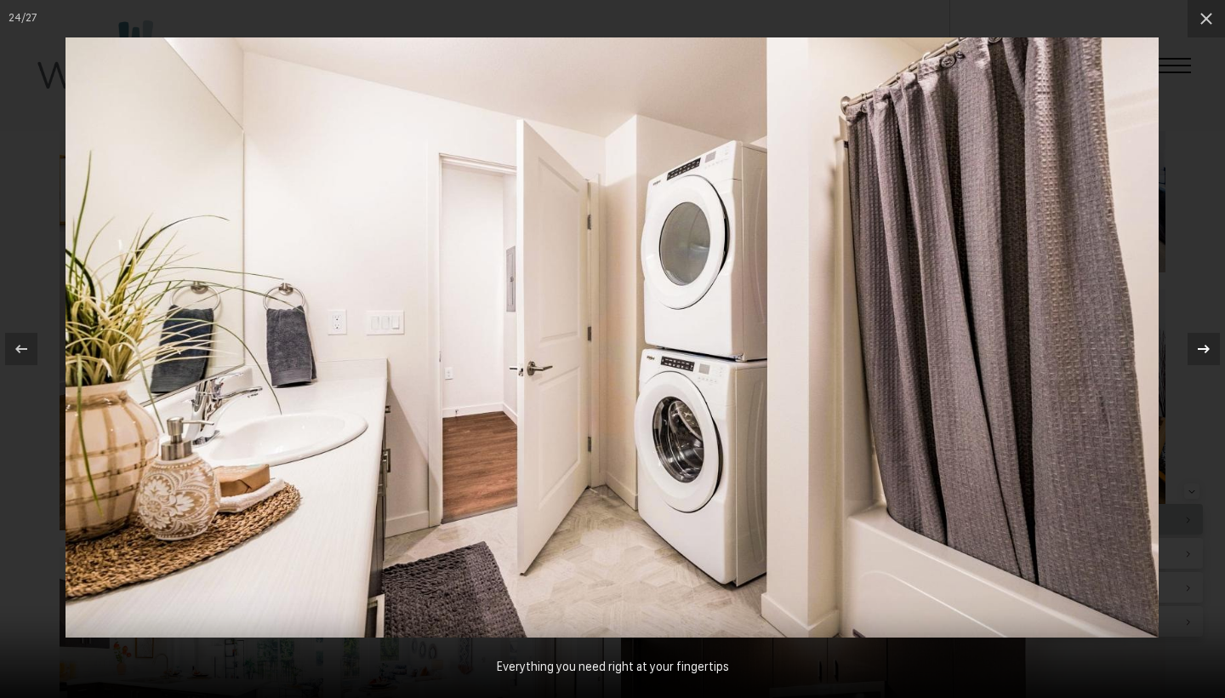
click at [1200, 357] on icon at bounding box center [1204, 349] width 20 height 20
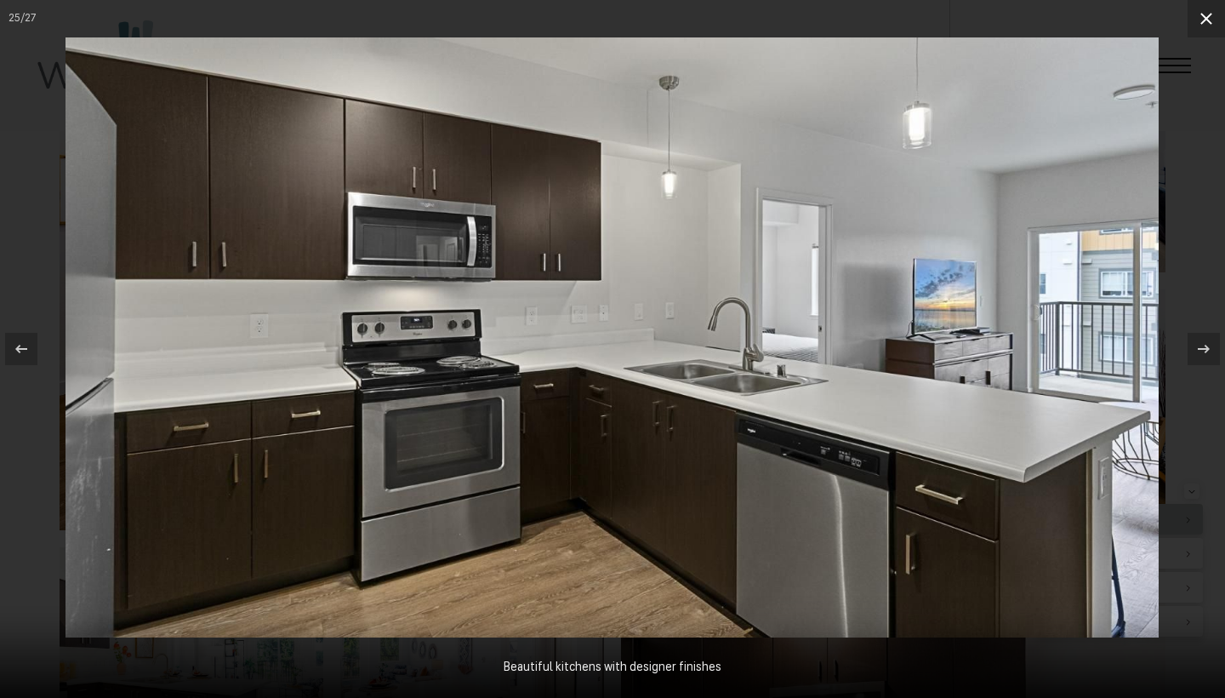
click at [1208, 19] on icon at bounding box center [1206, 19] width 20 height 20
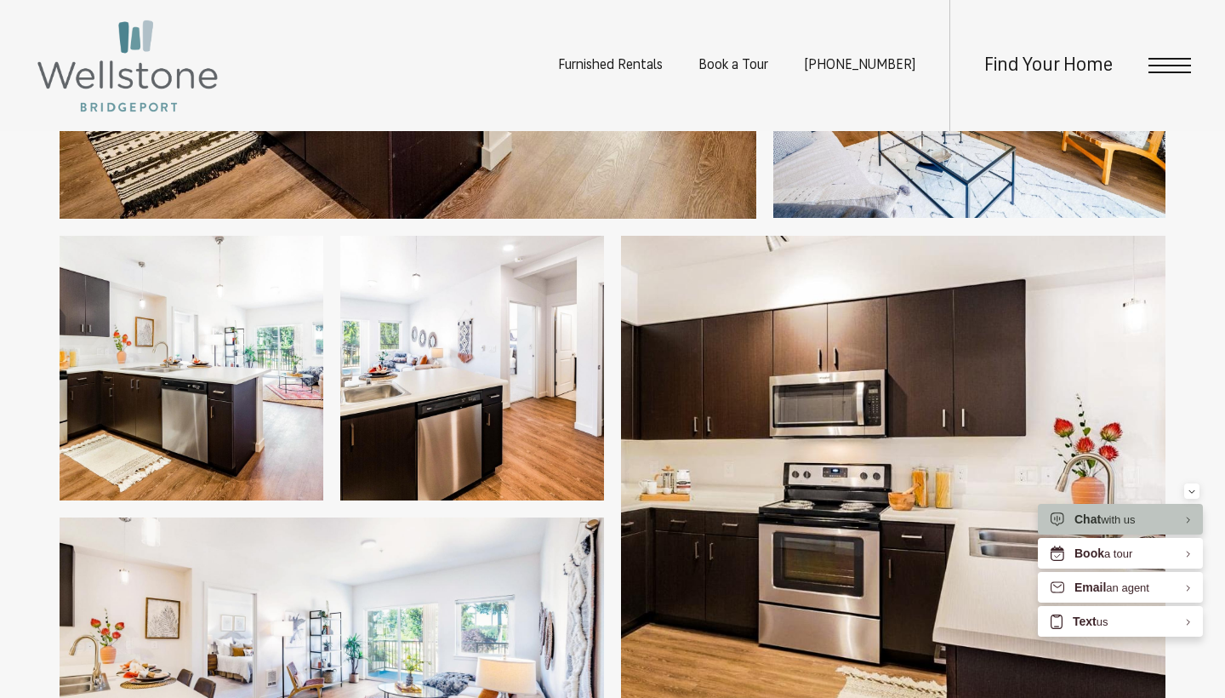
scroll to position [906, 0]
